Goal: Task Accomplishment & Management: Use online tool/utility

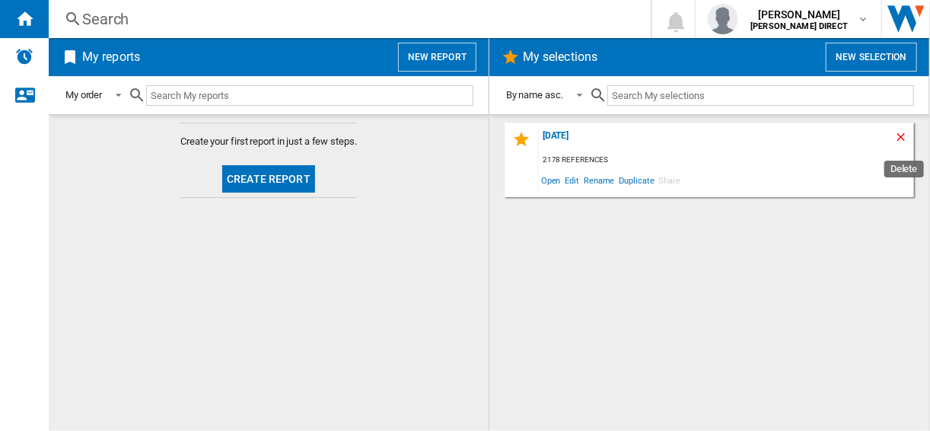
click at [897, 137] on ng-md-icon "Delete" at bounding box center [903, 139] width 18 height 18
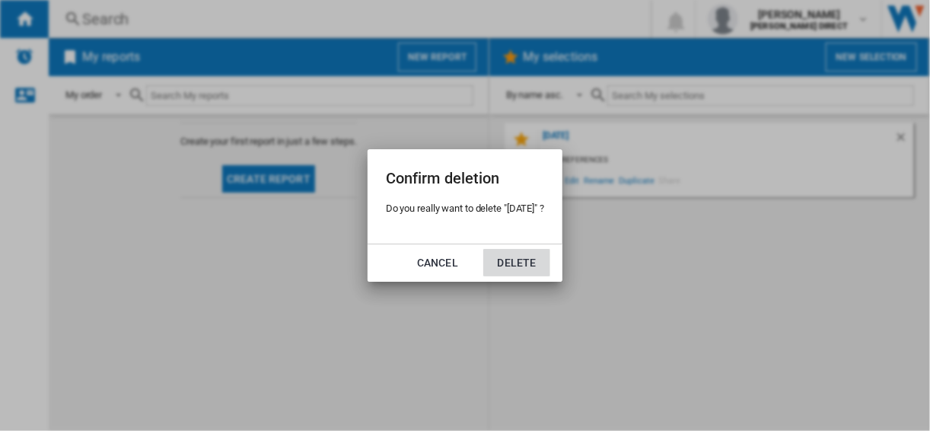
click at [505, 256] on button "Delete" at bounding box center [516, 262] width 67 height 27
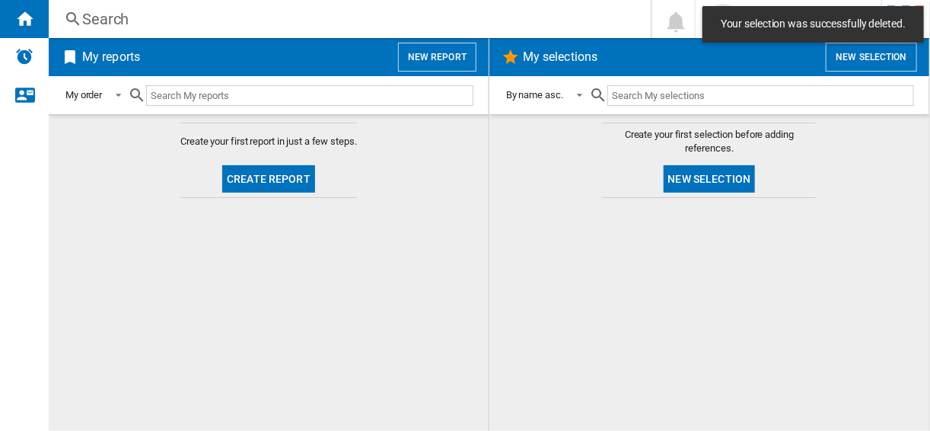
click at [885, 49] on button "New selection" at bounding box center [871, 57] width 91 height 29
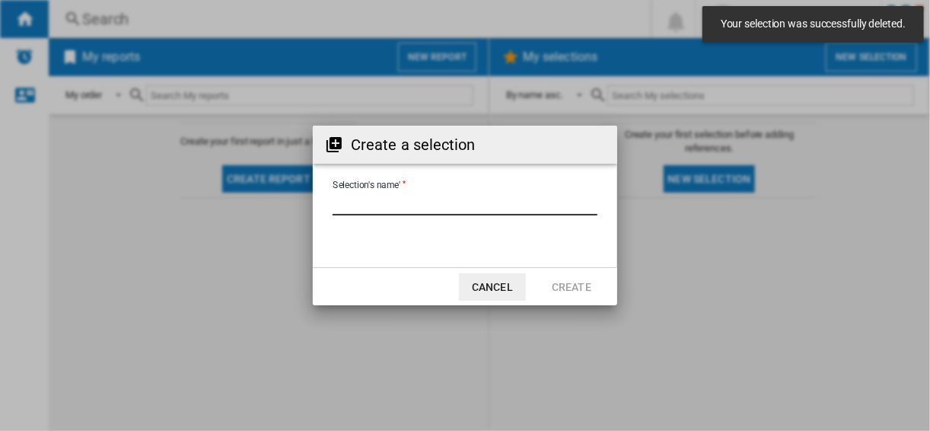
click at [395, 199] on input "Selection's name'" at bounding box center [465, 204] width 265 height 23
type input "******"
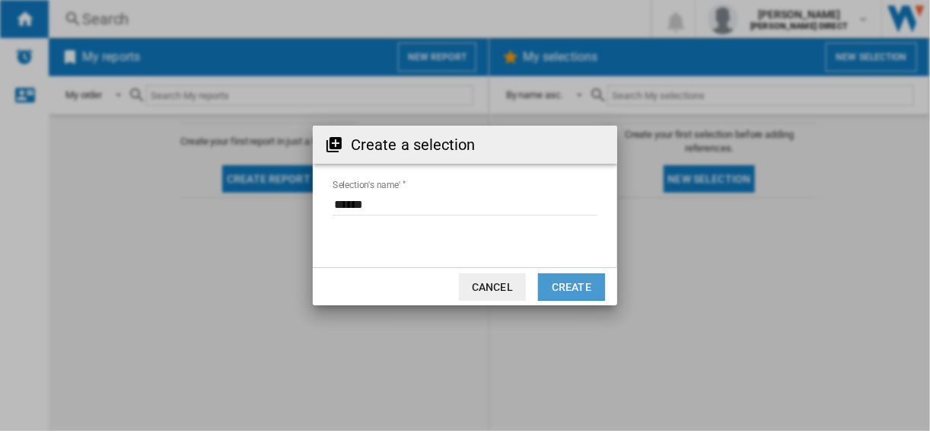
click at [569, 289] on button "Create" at bounding box center [571, 286] width 67 height 27
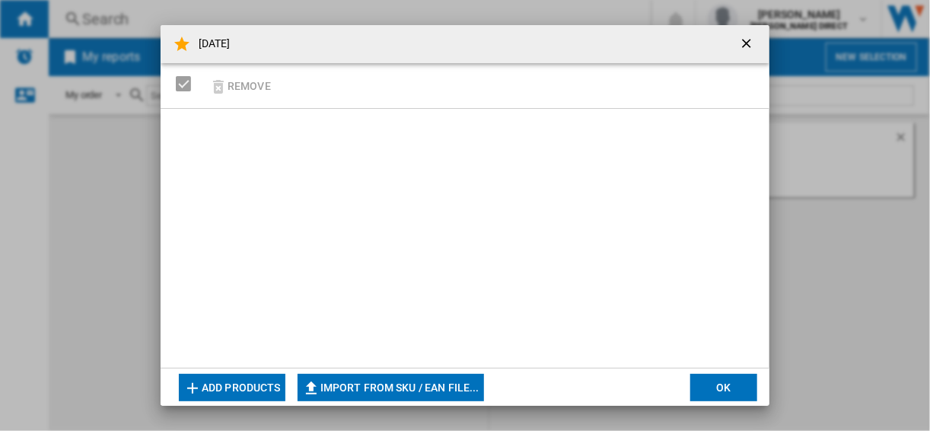
click at [397, 390] on button "Import from SKU / EAN file..." at bounding box center [391, 387] width 186 height 27
type input "**********"
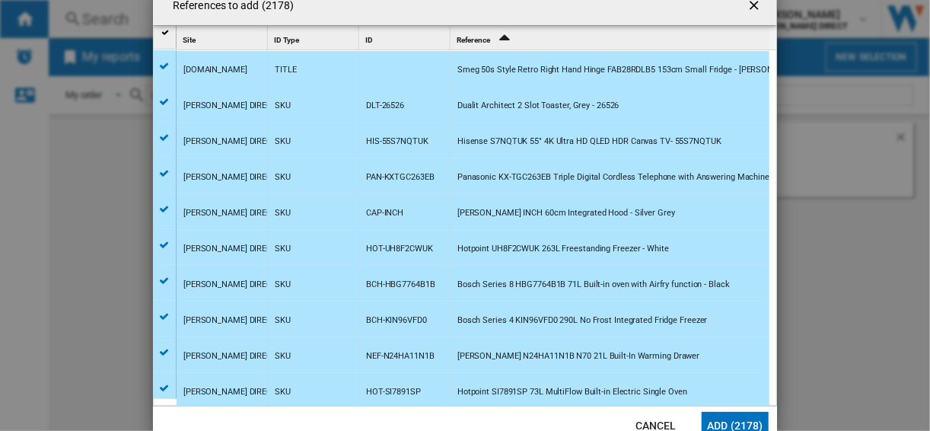
click at [738, 413] on button "Add (2178)" at bounding box center [735, 425] width 67 height 27
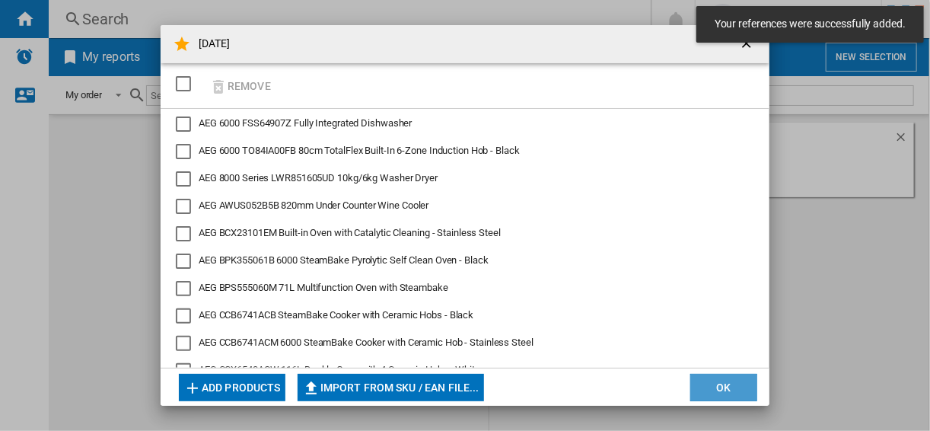
click at [712, 399] on button "OK" at bounding box center [723, 387] width 67 height 27
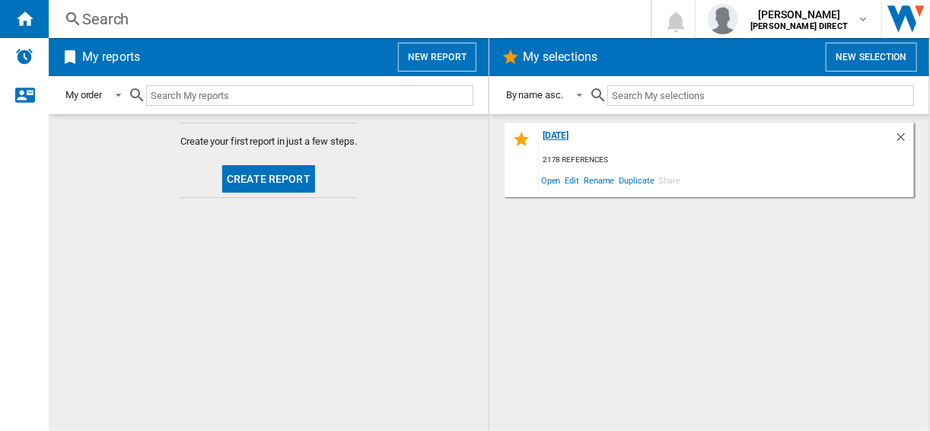
click at [556, 138] on div "[DATE]" at bounding box center [716, 140] width 355 height 21
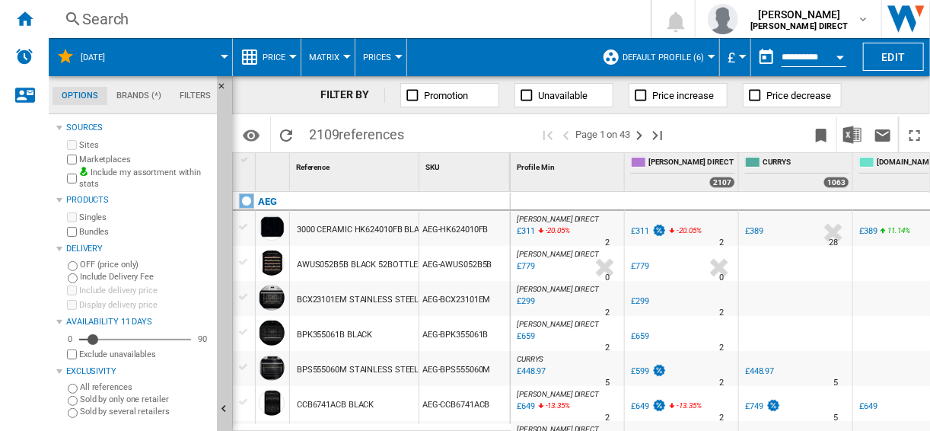
click at [658, 49] on button "Default profile (6)" at bounding box center [667, 57] width 89 height 38
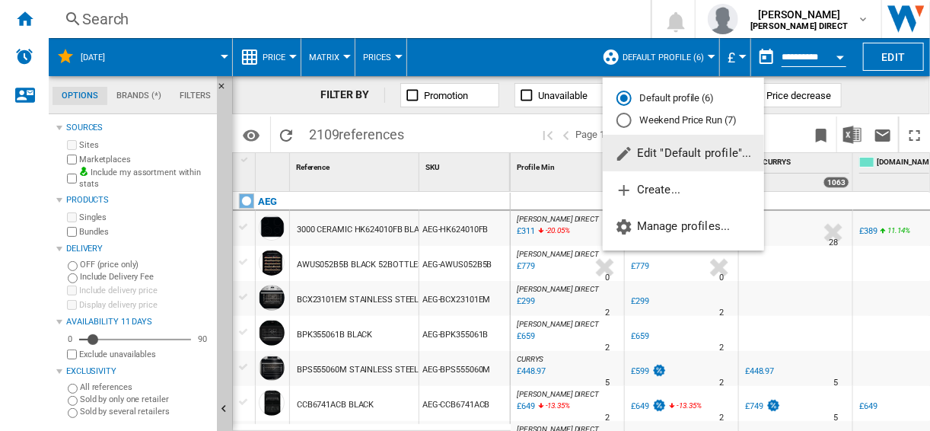
click at [652, 120] on md-radio-button "Weekend Price Run (7)" at bounding box center [684, 120] width 134 height 14
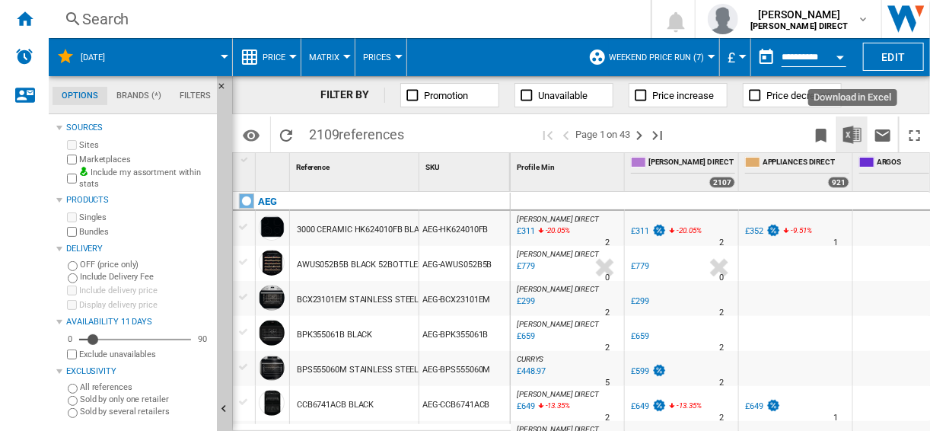
click at [864, 129] on button "Download in Excel" at bounding box center [852, 134] width 30 height 36
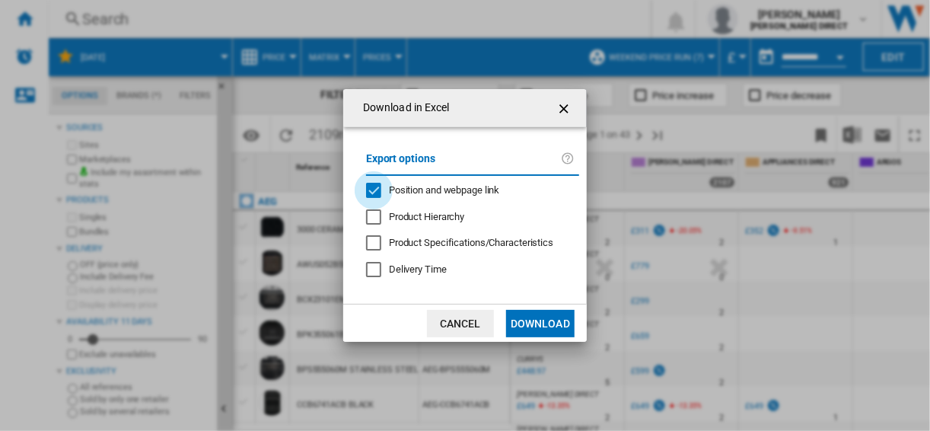
click at [373, 193] on div "Position and webpage link" at bounding box center [373, 190] width 15 height 15
click at [526, 325] on button "Download" at bounding box center [540, 323] width 69 height 27
